Goal: Task Accomplishment & Management: Manage account settings

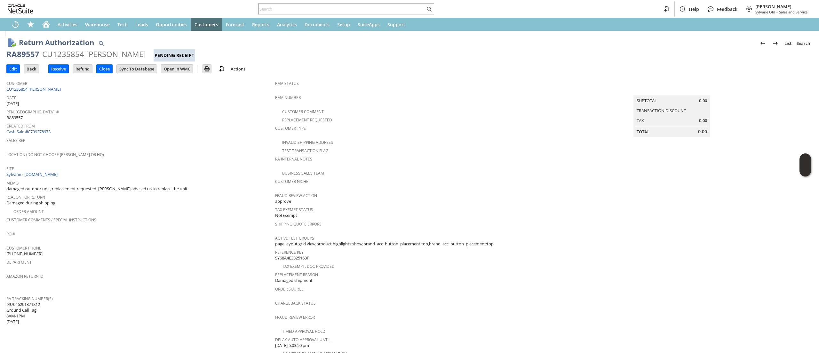
click at [53, 91] on link "CU1235854 [PERSON_NAME]" at bounding box center [34, 89] width 56 height 6
click at [43, 299] on div "RA Tracking Number(s) 997046201371812 Ground Call Tag 8AM-1PM [DATE]" at bounding box center [139, 309] width 266 height 31
click at [37, 296] on link "RA Tracking Number(s)" at bounding box center [29, 298] width 46 height 5
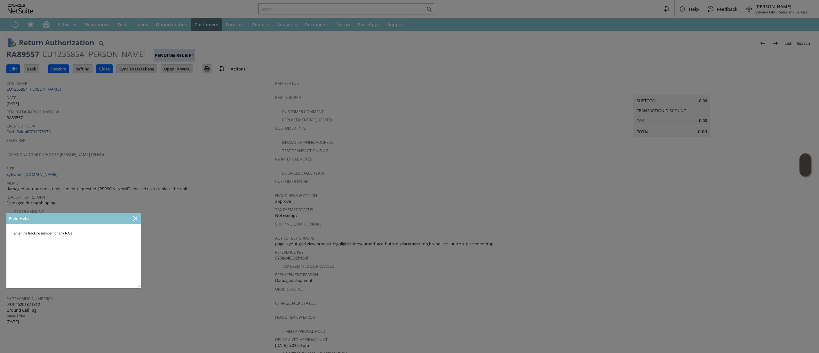
click at [139, 223] on div at bounding box center [135, 218] width 11 height 11
click at [138, 221] on icon "Close" at bounding box center [135, 218] width 8 height 8
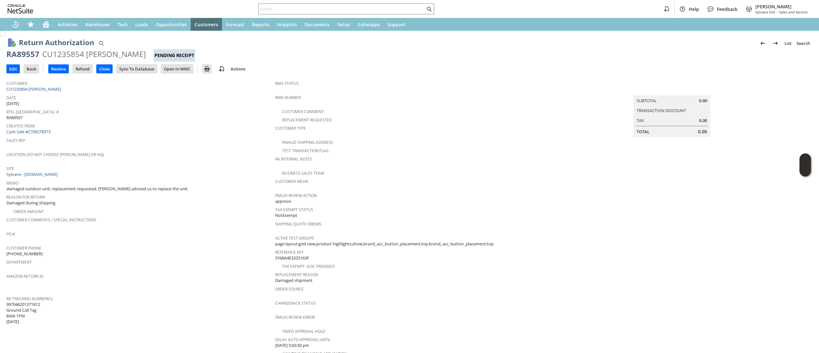
click at [36, 301] on span "997046201371812 Ground Call Tag 8AM-1PM [DATE]" at bounding box center [23, 312] width 34 height 23
copy span "997046201371812"
click at [17, 74] on td "Edit" at bounding box center [14, 69] width 17 height 12
click at [8, 66] on input "Edit" at bounding box center [13, 69] width 13 height 8
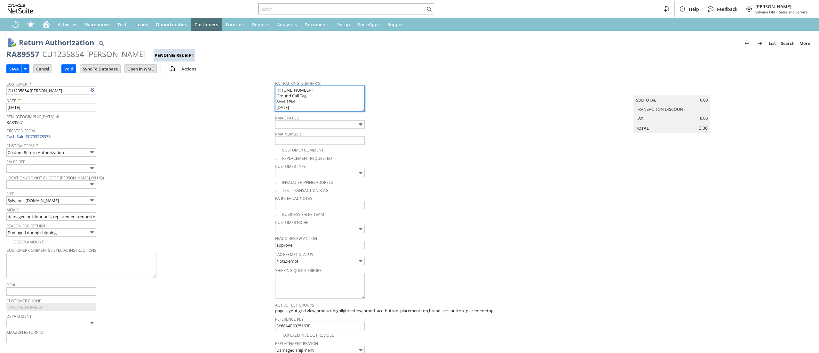
drag, startPoint x: 0, startPoint y: 0, endPoint x: 297, endPoint y: 91, distance: 311.0
click at [297, 91] on textarea "997046201371812 Ground Call Tag 8AM-1PM 09.12.2025" at bounding box center [320, 99] width 90 height 26
click at [296, 93] on textarea "997046201371812 Ground Call Tag 8AM-1PM 09.12.2025" at bounding box center [320, 99] width 90 height 26
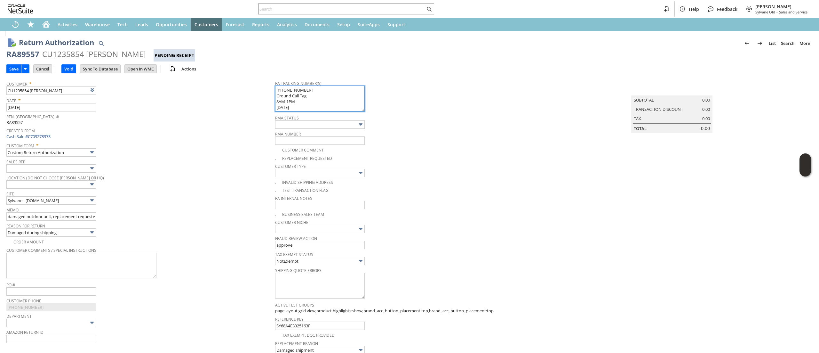
click at [296, 93] on textarea "997046201371812 Ground Call Tag 8AM-1PM 09.12.2025" at bounding box center [320, 99] width 90 height 26
click at [297, 93] on textarea "997046201371812 Ground Call Tag 8AM-1PM 09.12.2025" at bounding box center [320, 99] width 90 height 26
click at [297, 92] on textarea "997046201371812 Ground Call Tag 8AM-1PM 09.12.2025" at bounding box center [320, 99] width 90 height 26
click at [298, 91] on textarea "997046201371812 Ground Call Tag 8AM-1PM 09.12.2025" at bounding box center [320, 99] width 90 height 26
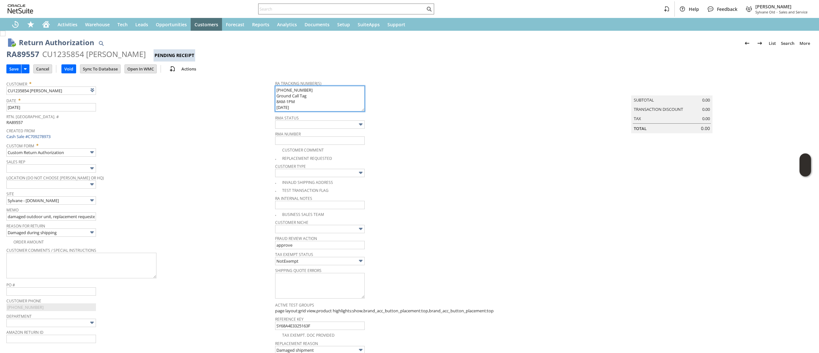
click at [298, 91] on textarea "997046201371812 Ground Call Tag 8AM-1PM 09.12.2025" at bounding box center [320, 99] width 90 height 26
paste textarea "2581"
click at [283, 106] on textarea "997046201371812 Ground Call Tag 8AM-1PM 09.12.2025" at bounding box center [320, 99] width 90 height 26
click at [285, 107] on textarea "997046201371812 Ground Call Tag 8AM-1PM 09.12.2025" at bounding box center [320, 99] width 90 height 26
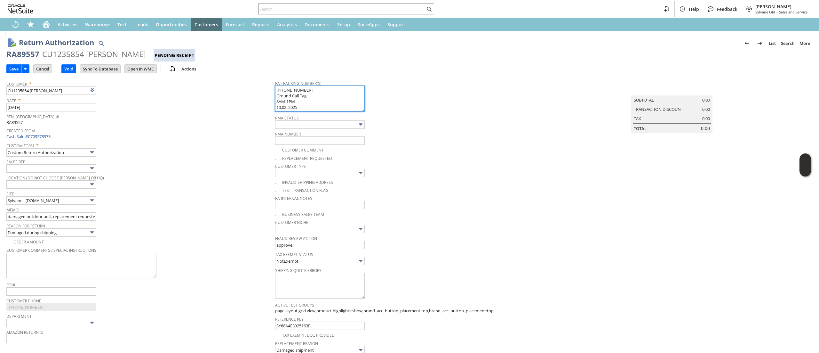
click at [288, 110] on textarea "997046201371812 Ground Call Tag 8AM-1PM 09.12.2025" at bounding box center [320, 99] width 90 height 26
click at [286, 105] on textarea "997046201371812 Ground Call Tag 8AM-1PM 09.12.2025" at bounding box center [320, 99] width 90 height 26
type textarea "997046201372581 Ground Call Tag 8AM-1PM 10.02.2025"
click at [306, 111] on span "997046201371812 Ground Call Tag 8AM-1PM 09.12.2025" at bounding box center [320, 110] width 90 height 6
drag, startPoint x: 305, startPoint y: 110, endPoint x: 269, endPoint y: 87, distance: 42.3
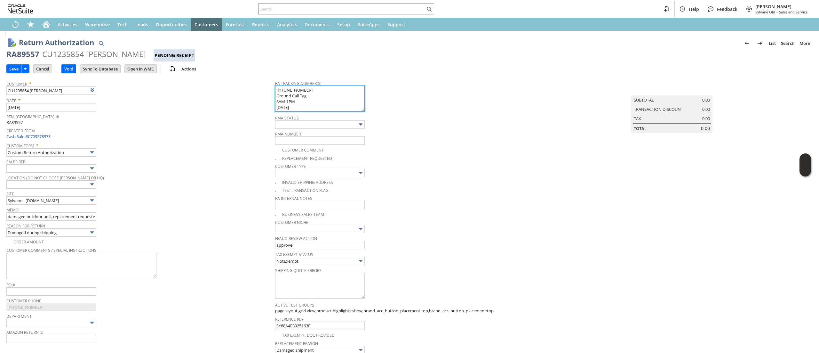
click at [269, 87] on tr "Customer * CU1235854 James Moore List Search Date * 9/8/2025 Rtn. Auth. # RA895…" at bounding box center [409, 271] width 806 height 388
click at [16, 67] on input "Save" at bounding box center [14, 69] width 14 height 8
